Goal: Complete application form: Complete application form

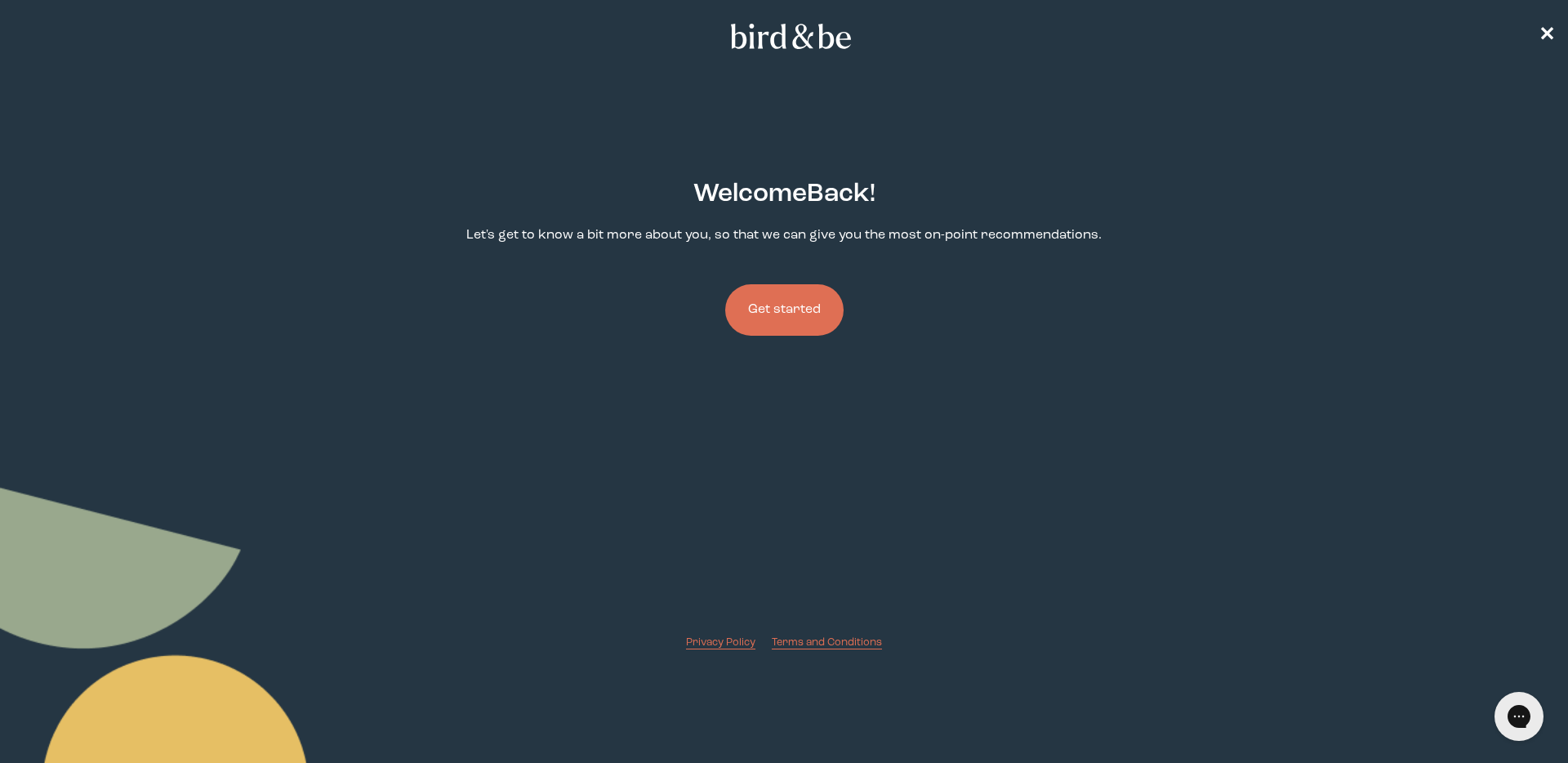
click at [787, 313] on button "Get started" at bounding box center [784, 310] width 119 height 51
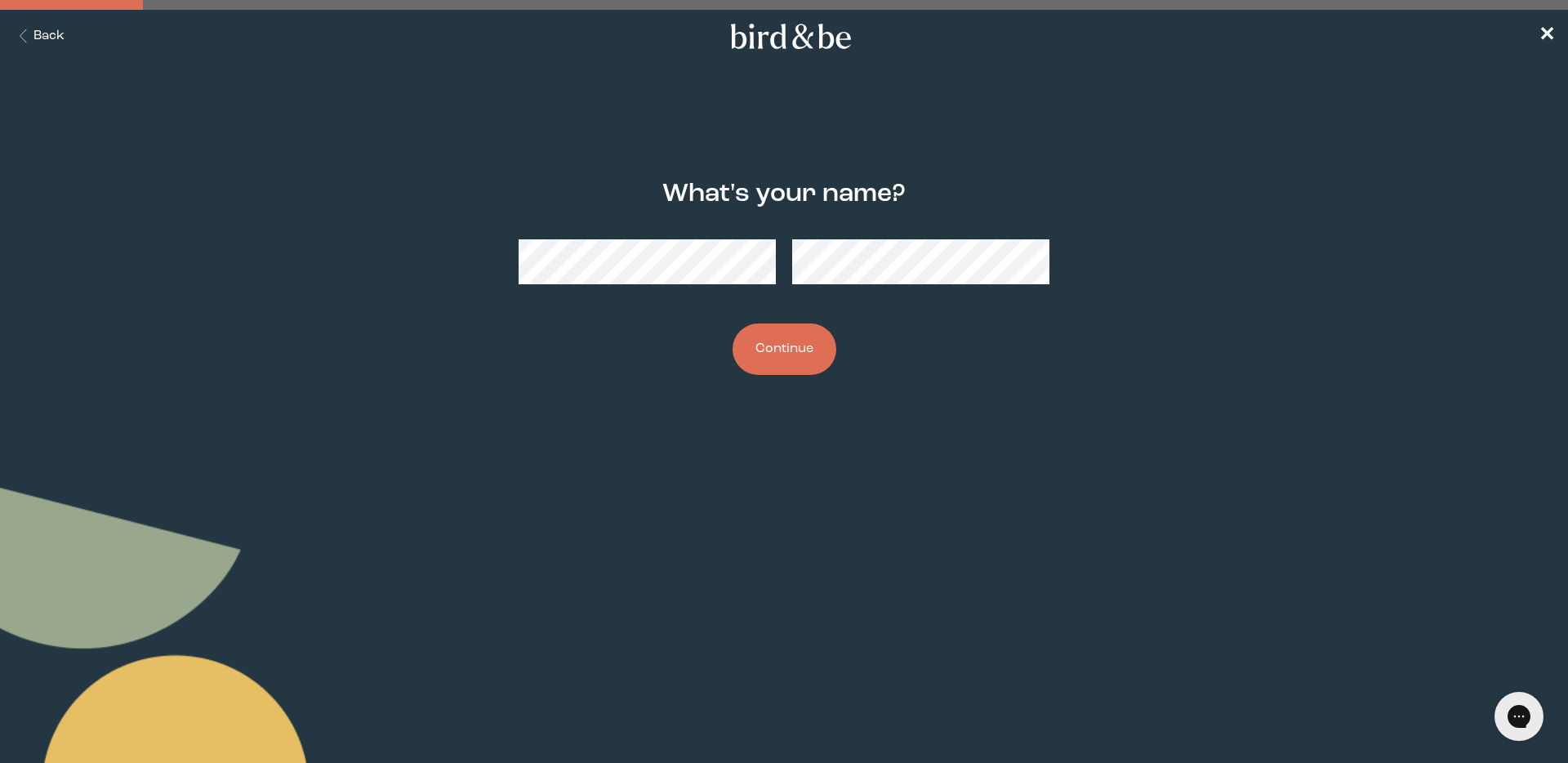
click at [793, 354] on button "Continue" at bounding box center [784, 348] width 104 height 51
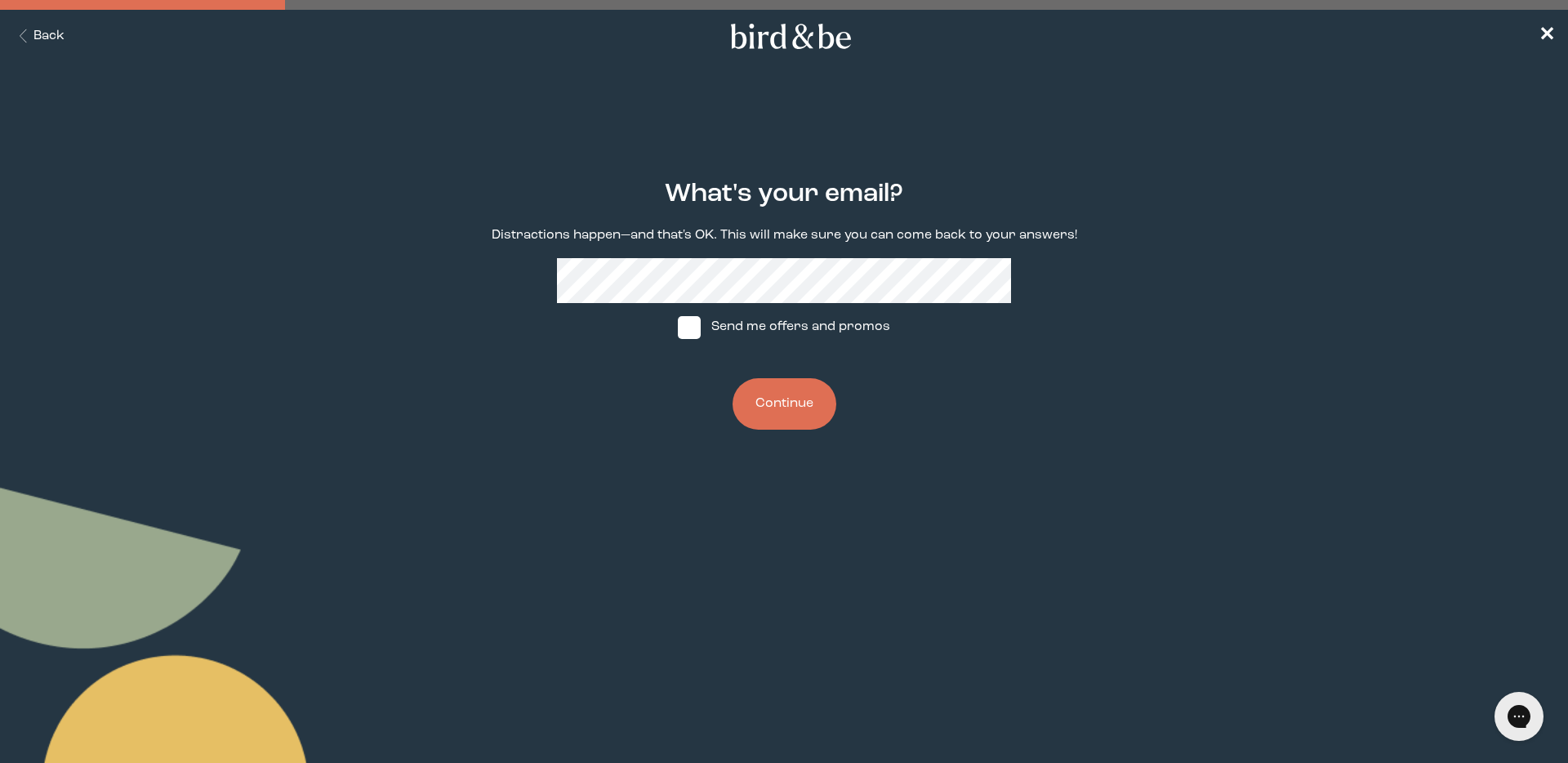
click at [791, 392] on button "Continue" at bounding box center [784, 404] width 104 height 51
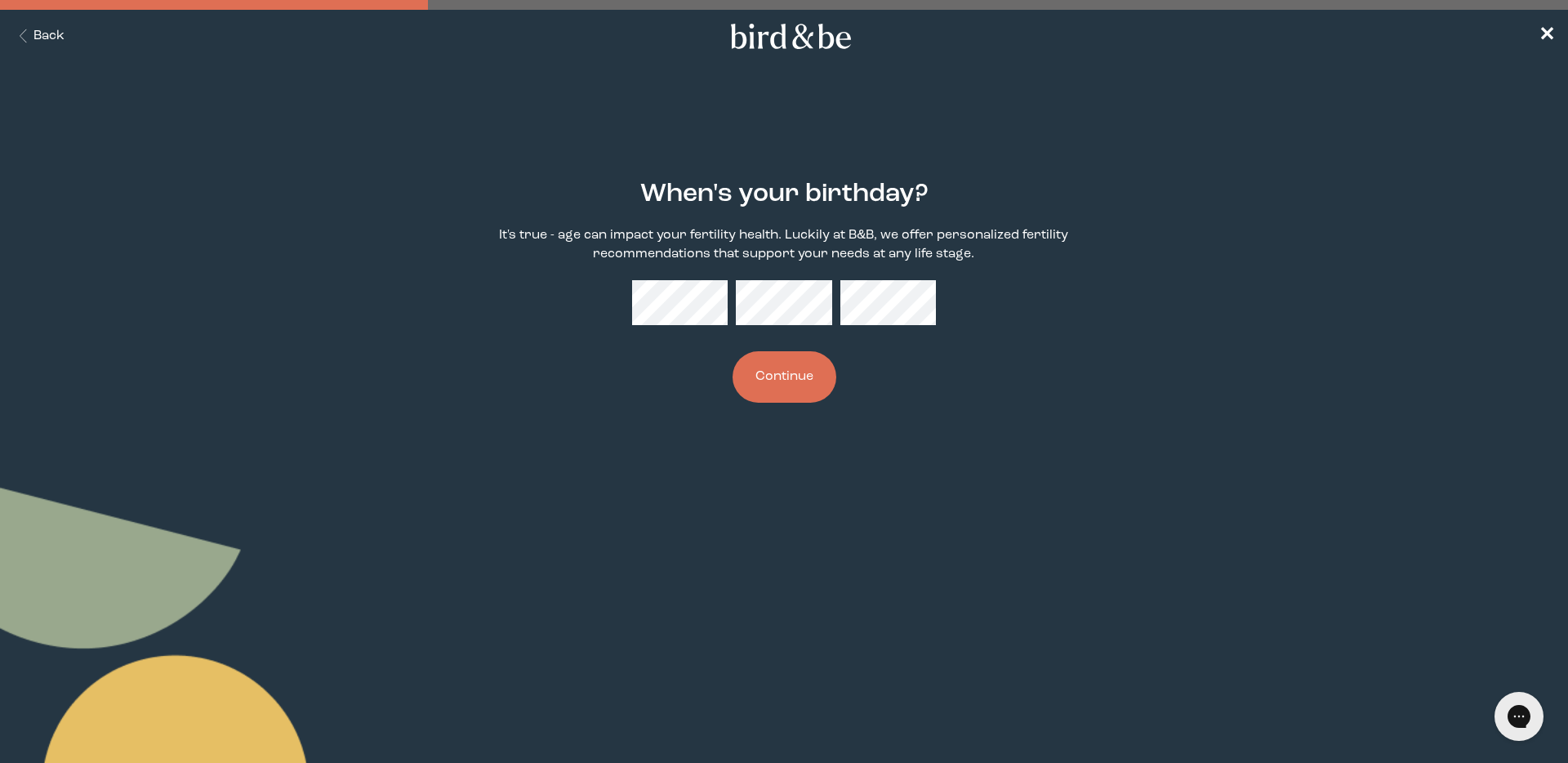
click at [817, 371] on button "Continue" at bounding box center [784, 377] width 104 height 51
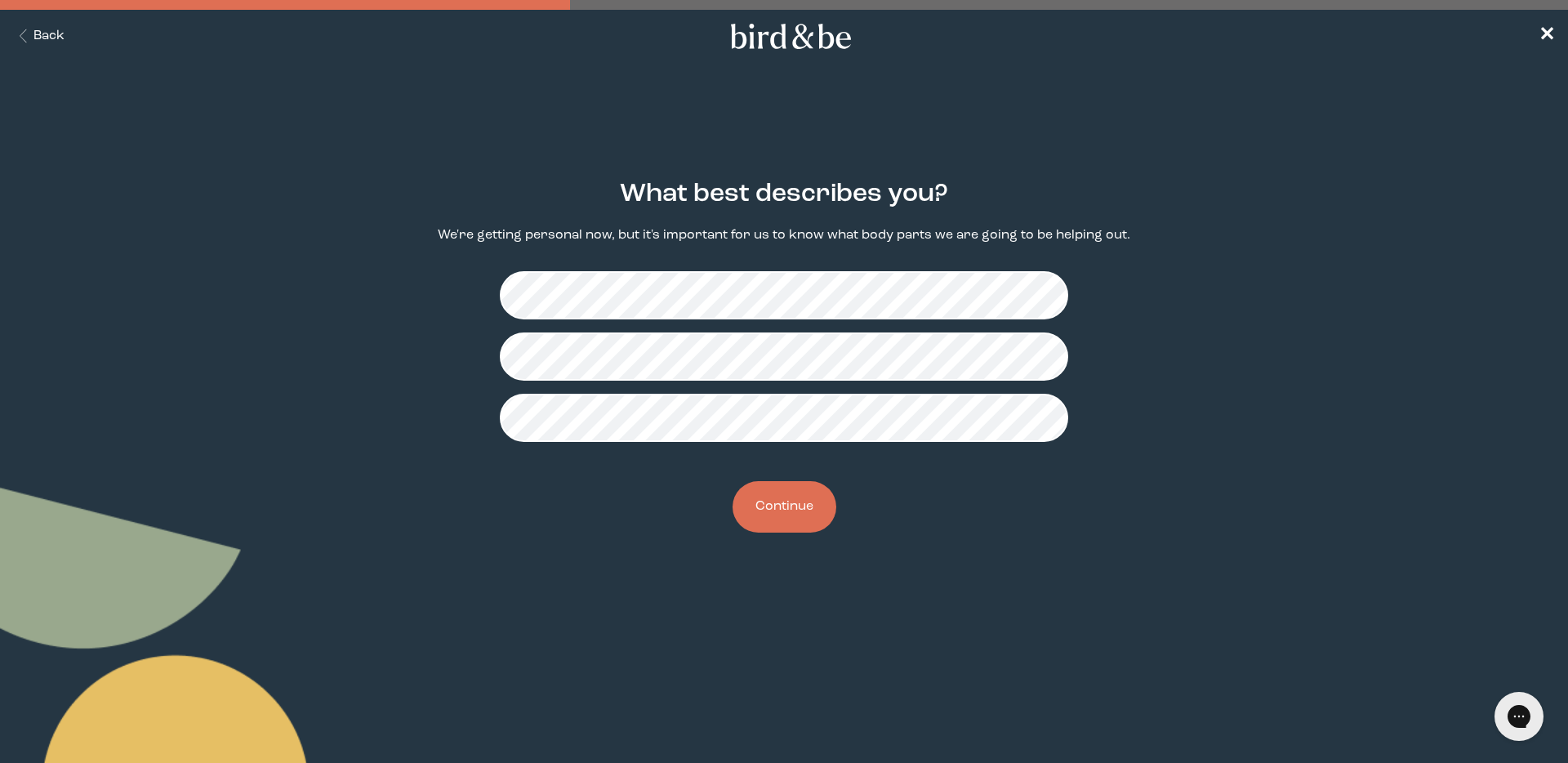
click at [802, 510] on button "Continue" at bounding box center [784, 507] width 104 height 51
click at [790, 507] on button "Continue" at bounding box center [784, 507] width 104 height 51
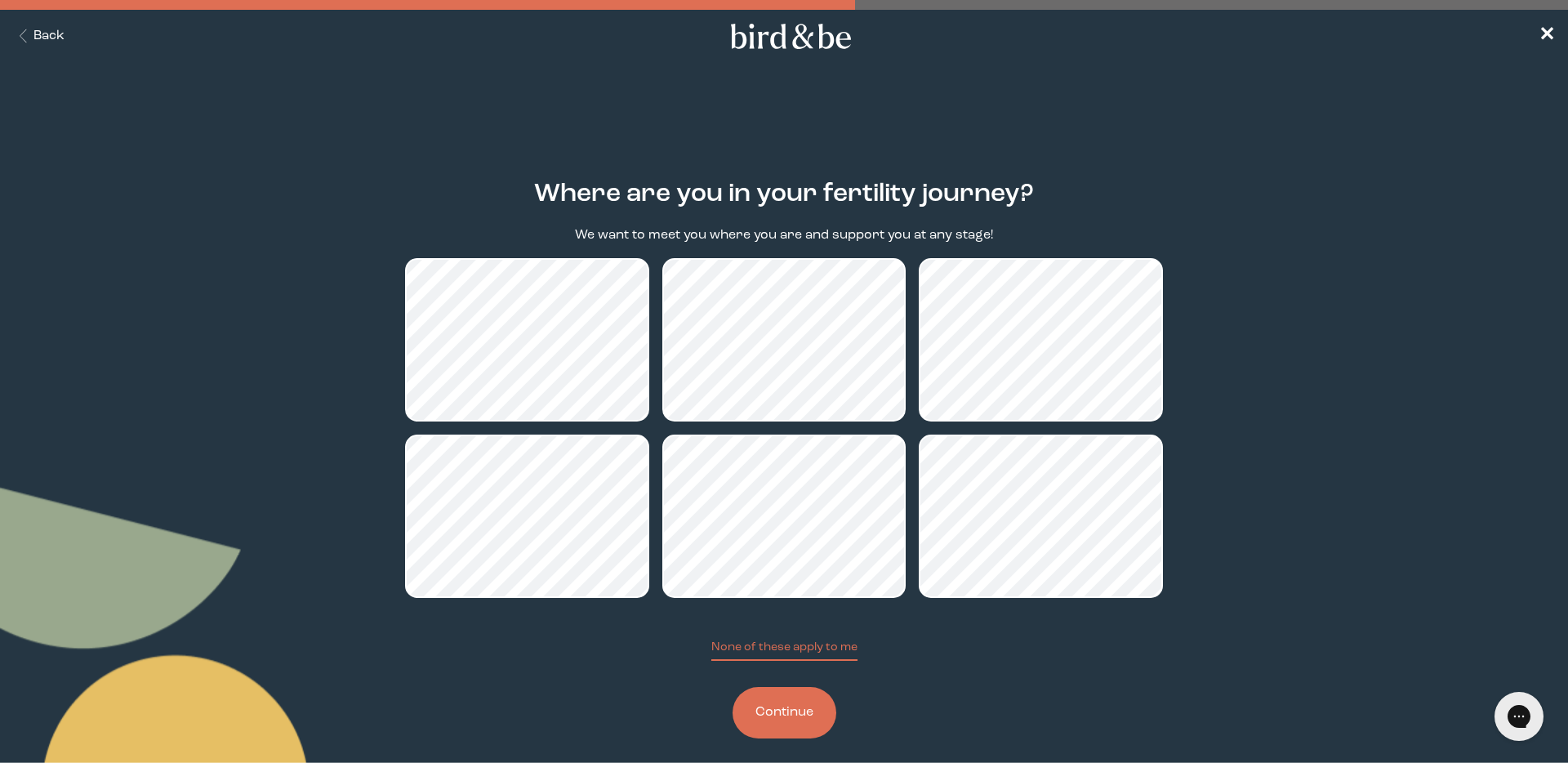
click at [791, 727] on button "Continue" at bounding box center [784, 712] width 104 height 51
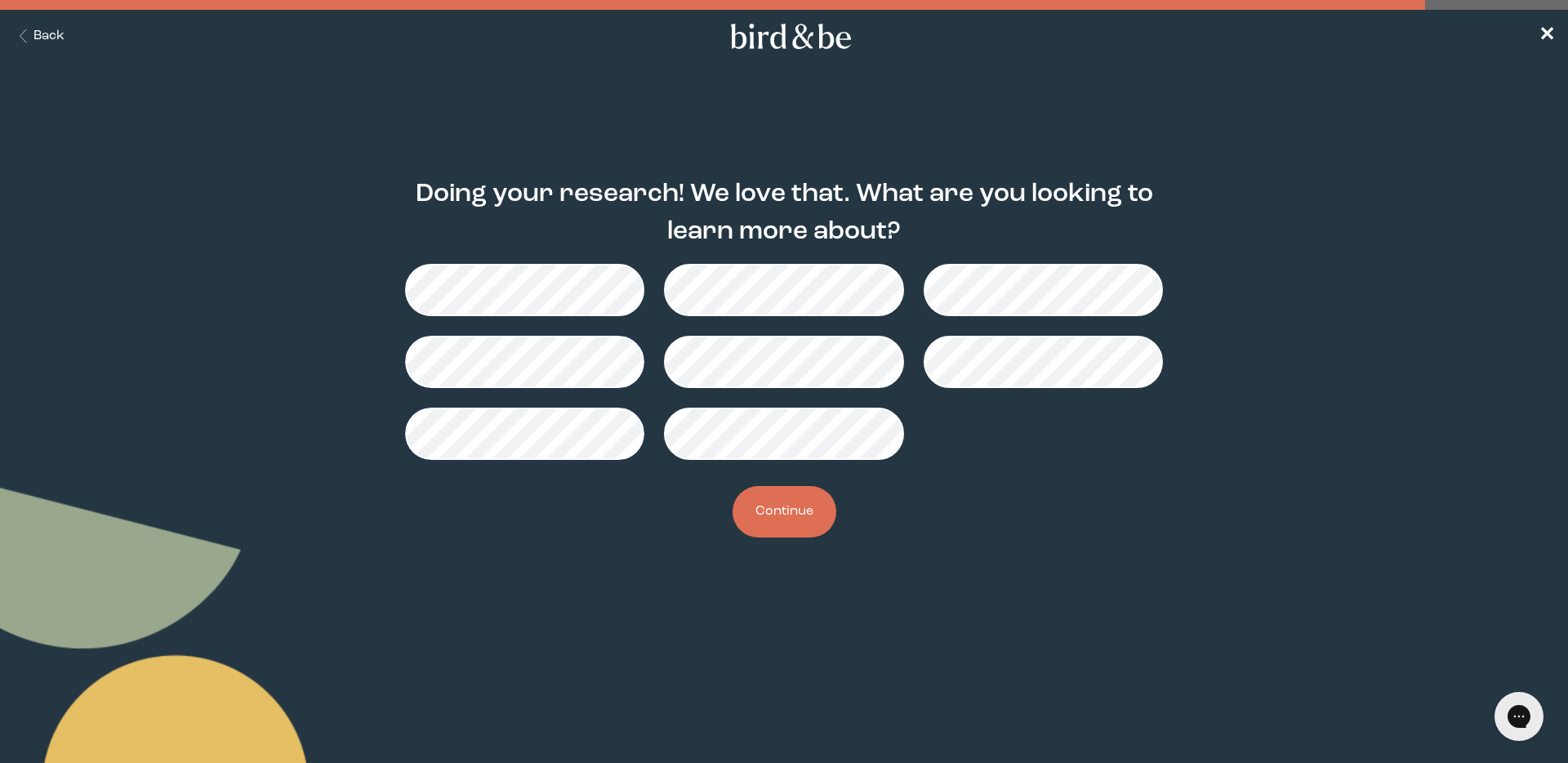
click at [817, 515] on button "Continue" at bounding box center [784, 511] width 104 height 51
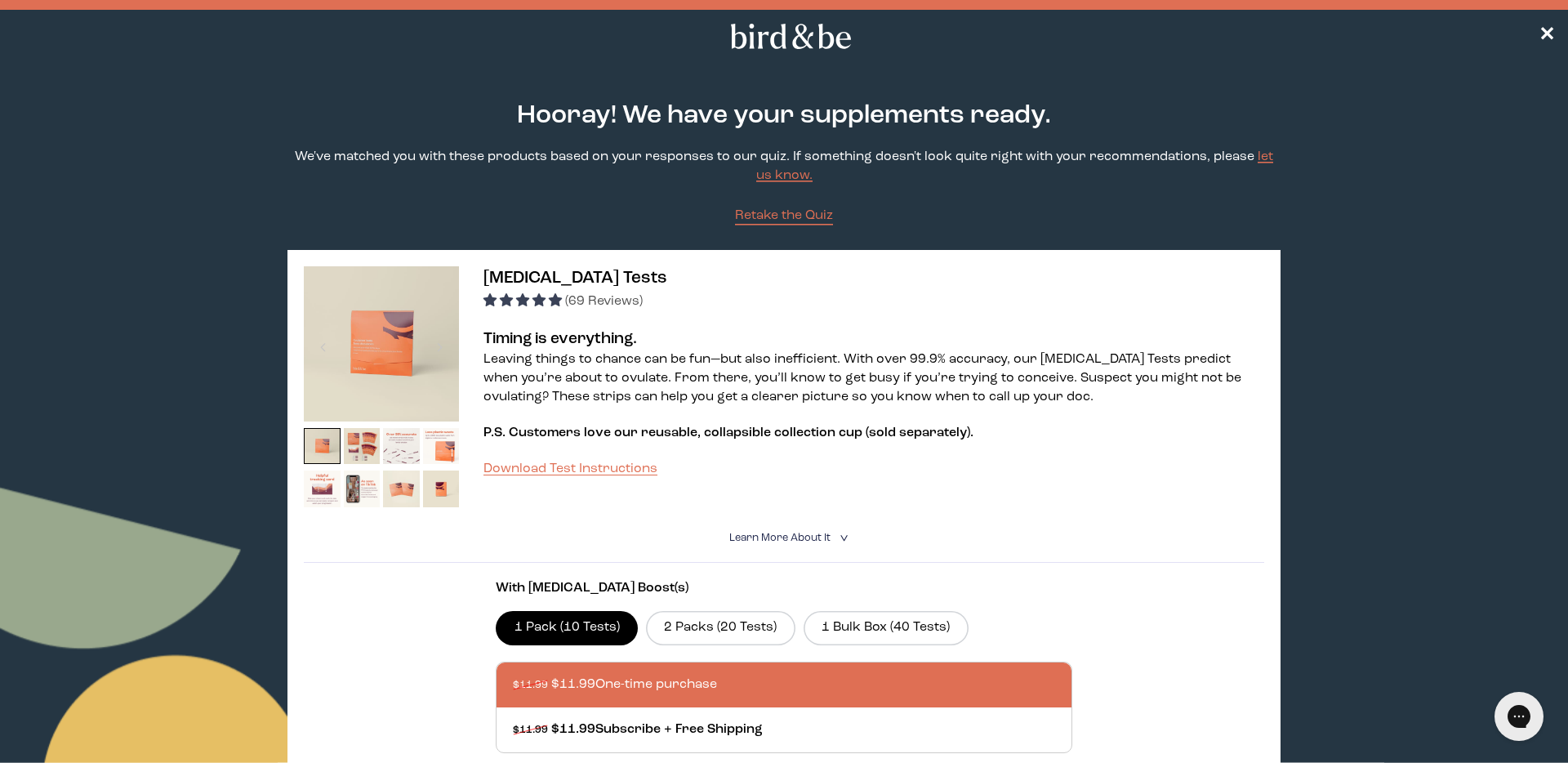
click at [1560, 35] on nav "✕" at bounding box center [784, 35] width 1568 height 52
click at [1541, 35] on span "✕" at bounding box center [1546, 37] width 17 height 19
